Goal: Transaction & Acquisition: Purchase product/service

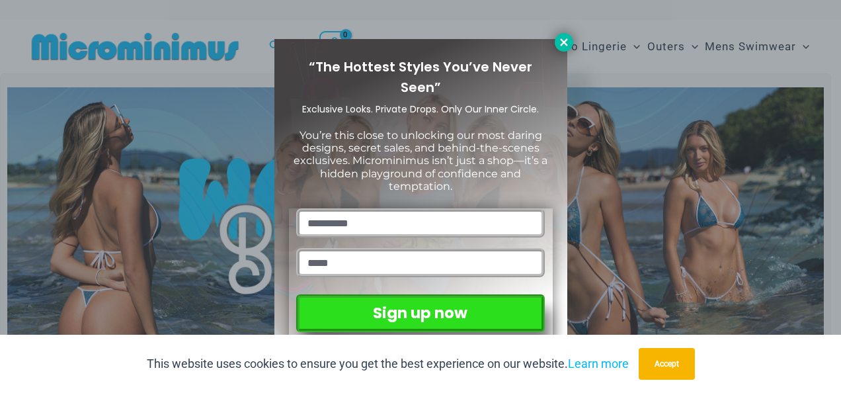
click at [561, 44] on icon at bounding box center [564, 42] width 12 height 12
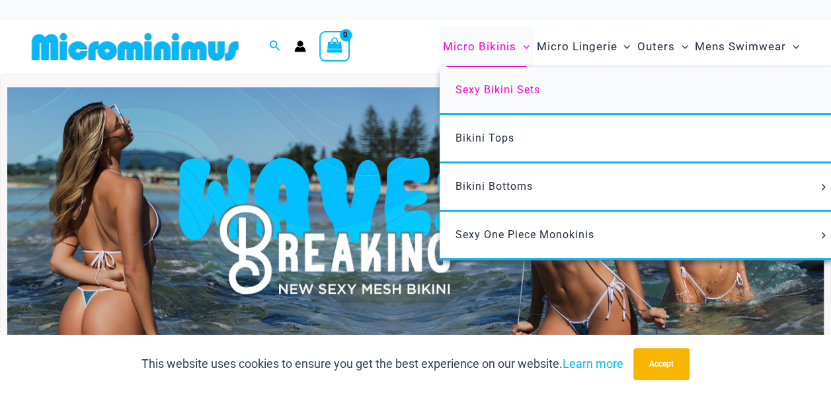
click at [481, 93] on span "Sexy Bikini Sets" at bounding box center [497, 89] width 85 height 13
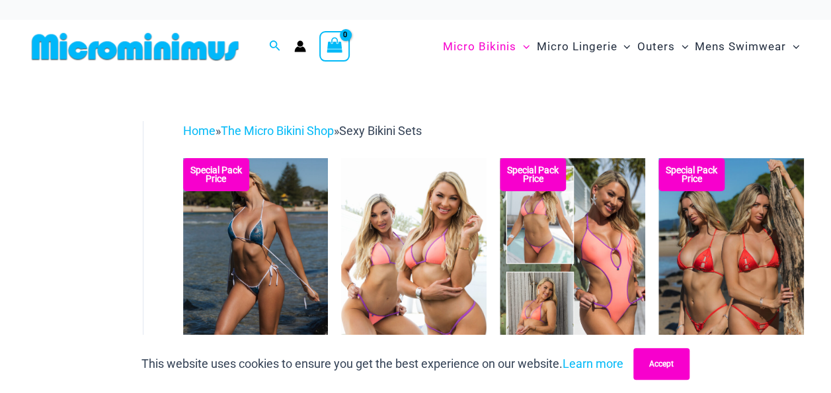
click at [657, 364] on button "Accept" at bounding box center [661, 364] width 56 height 32
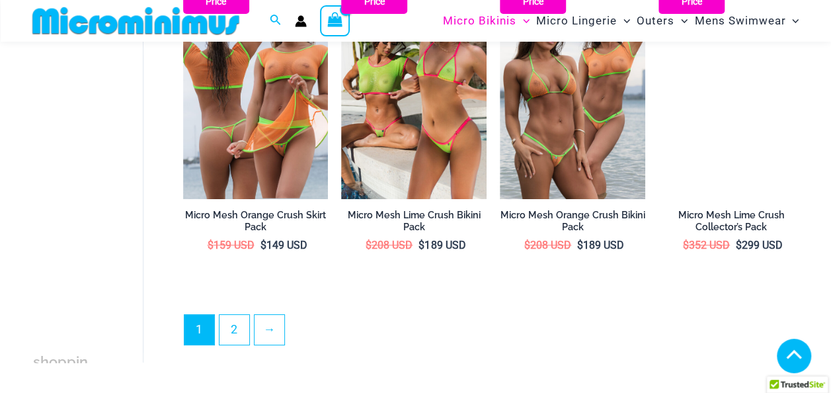
scroll to position [2441, 0]
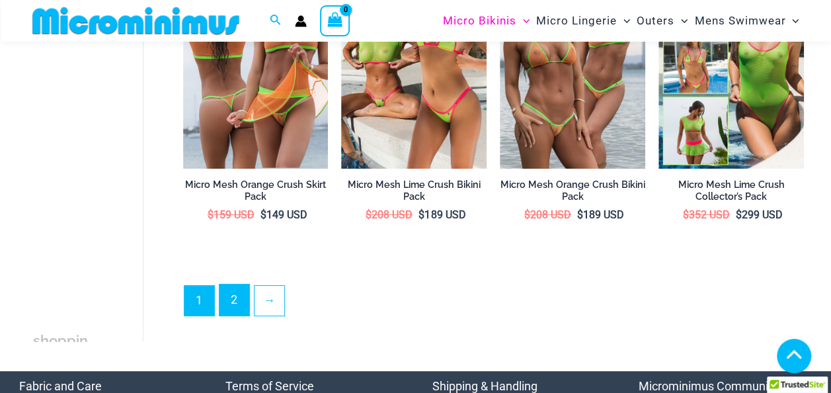
click at [237, 290] on link "2" at bounding box center [234, 299] width 30 height 31
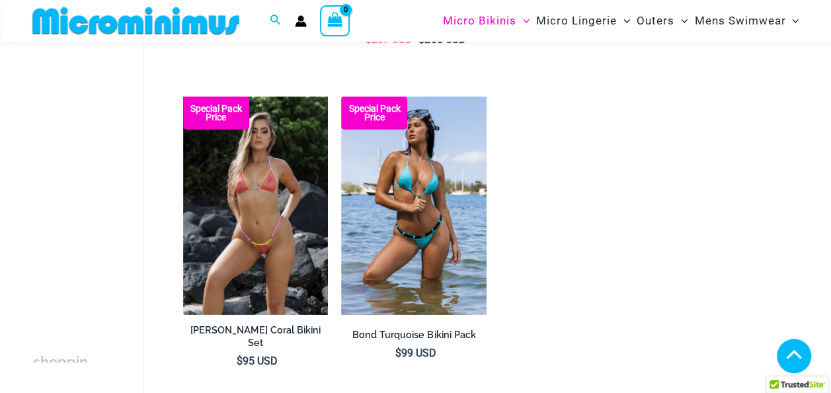
scroll to position [1967, 0]
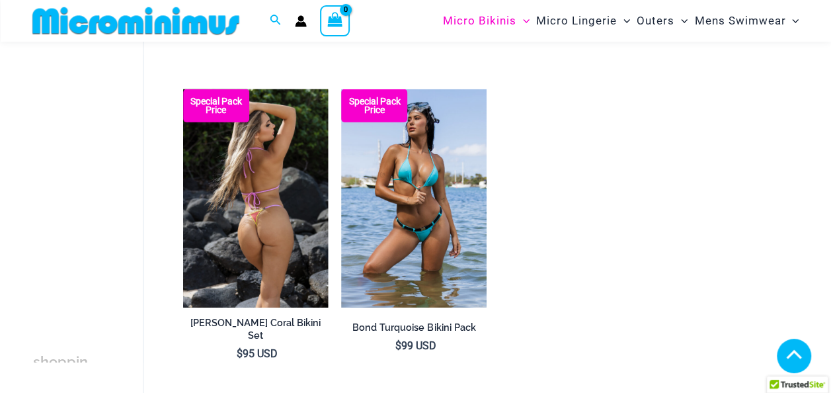
click at [245, 232] on img at bounding box center [255, 198] width 145 height 218
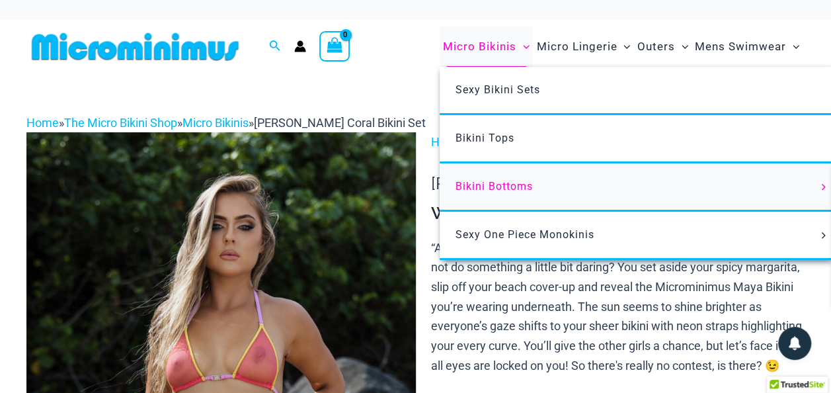
click at [496, 190] on span "Bikini Bottoms" at bounding box center [493, 186] width 77 height 13
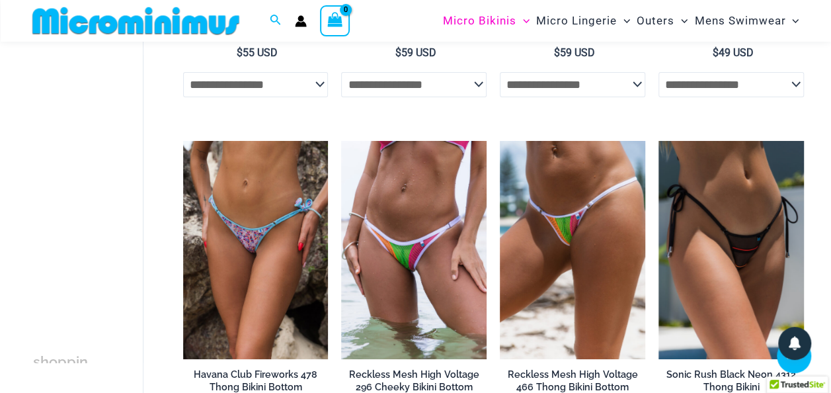
scroll to position [2448, 0]
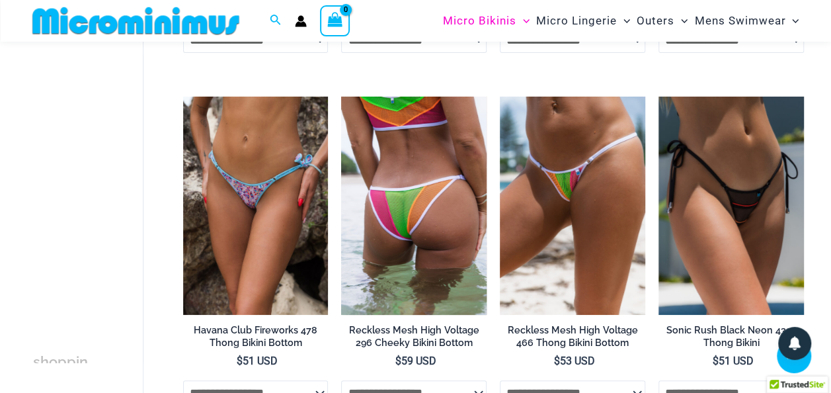
click at [409, 247] on img at bounding box center [413, 206] width 145 height 218
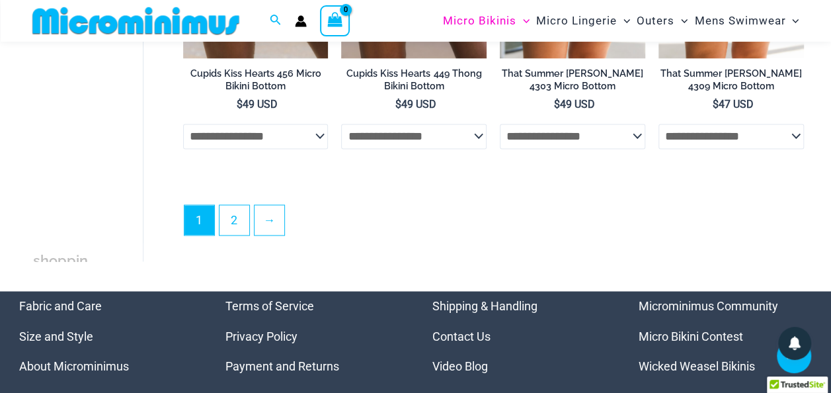
scroll to position [3435, 0]
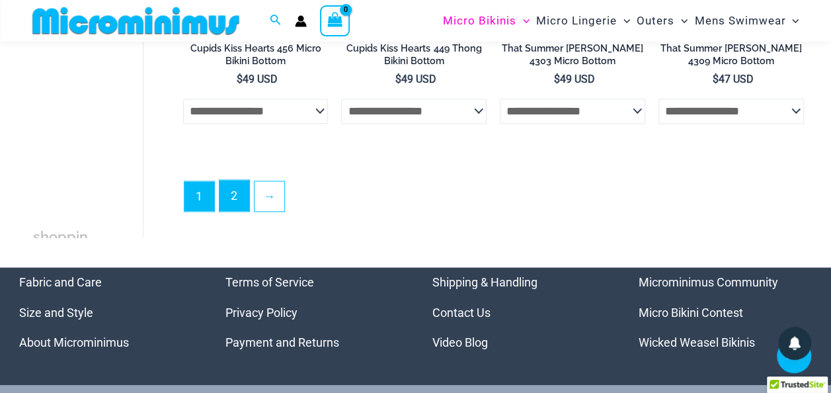
click at [237, 208] on link "2" at bounding box center [234, 195] width 30 height 31
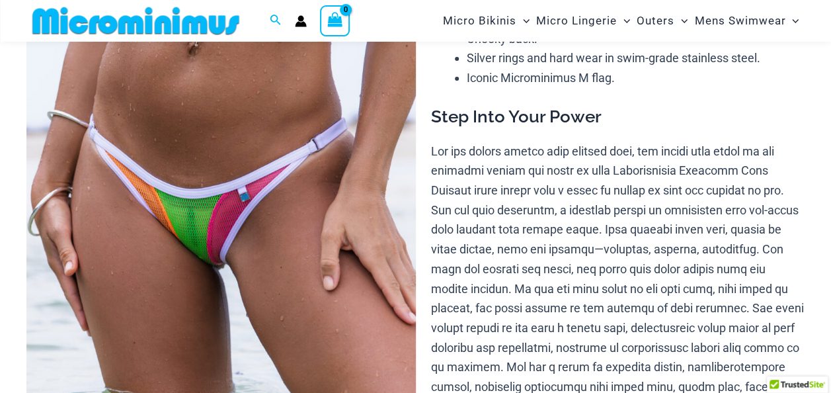
scroll to position [207, 0]
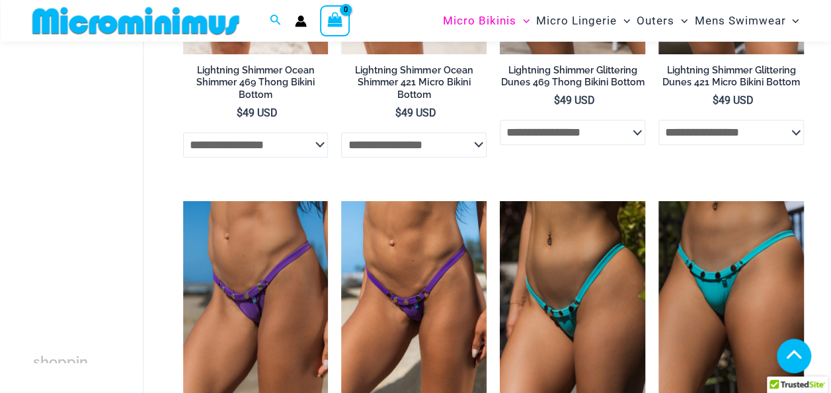
scroll to position [315, 0]
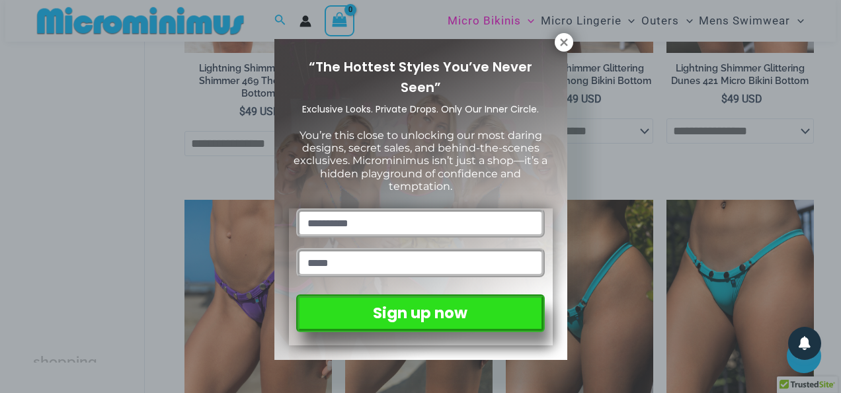
drag, startPoint x: 836, startPoint y: 41, endPoint x: 841, endPoint y: 81, distance: 39.9
click at [565, 42] on icon at bounding box center [563, 41] width 7 height 7
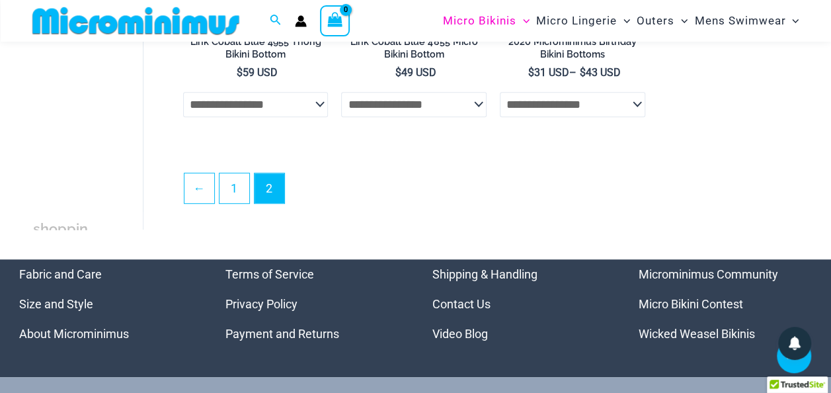
scroll to position [2835, 0]
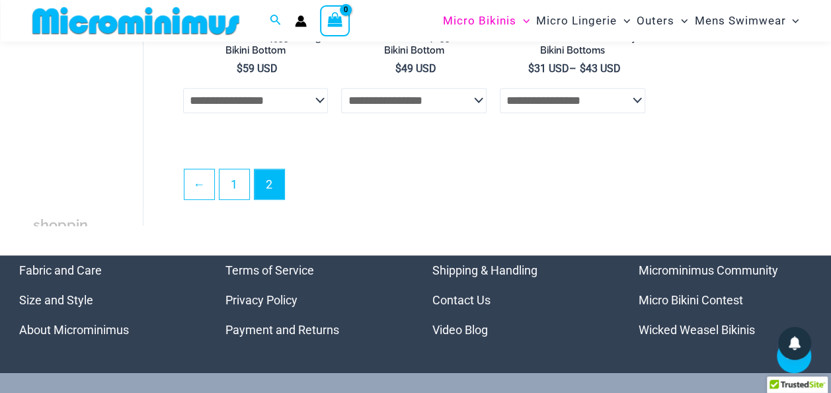
click at [584, 101] on select "**********" at bounding box center [572, 100] width 145 height 25
click at [385, 100] on select "**********" at bounding box center [413, 100] width 145 height 25
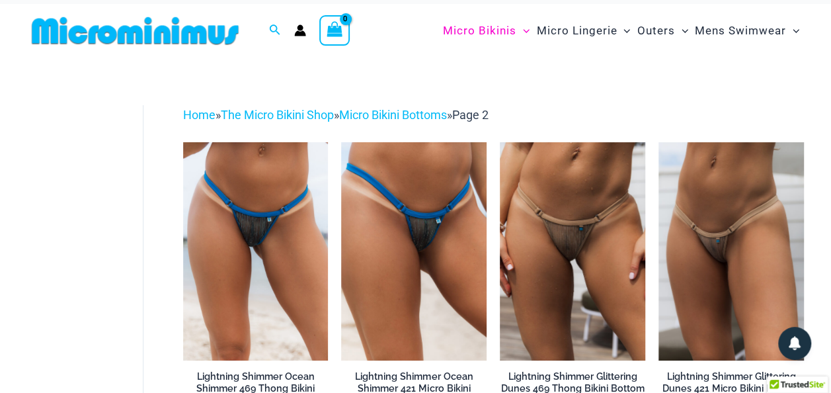
scroll to position [0, 0]
